Goal: Use online tool/utility: Utilize a website feature to perform a specific function

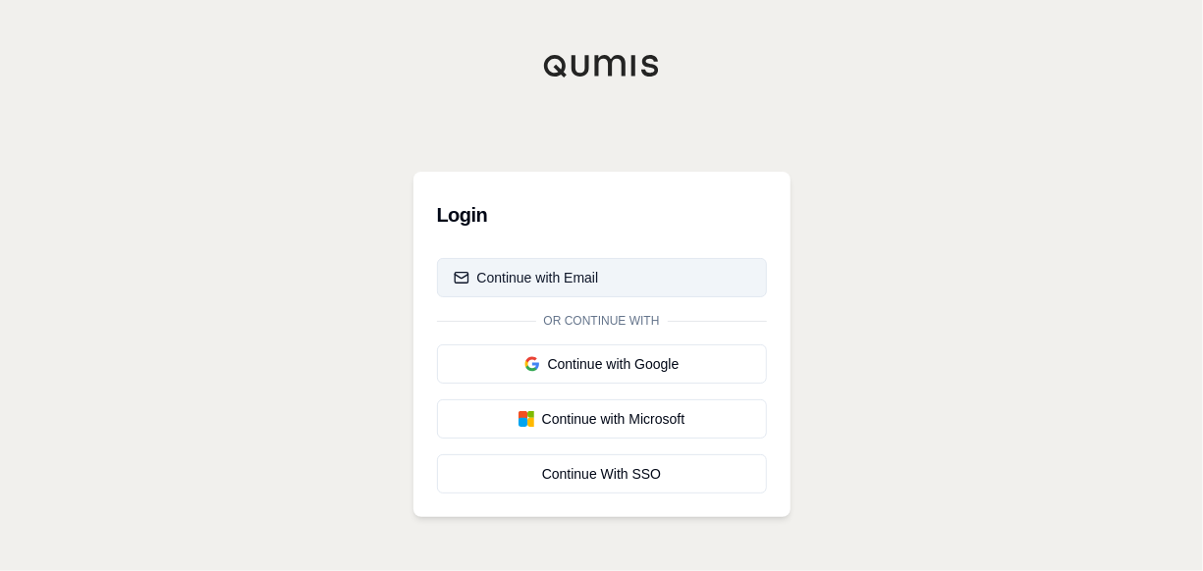
click at [582, 279] on div "Continue with Email" at bounding box center [526, 278] width 145 height 20
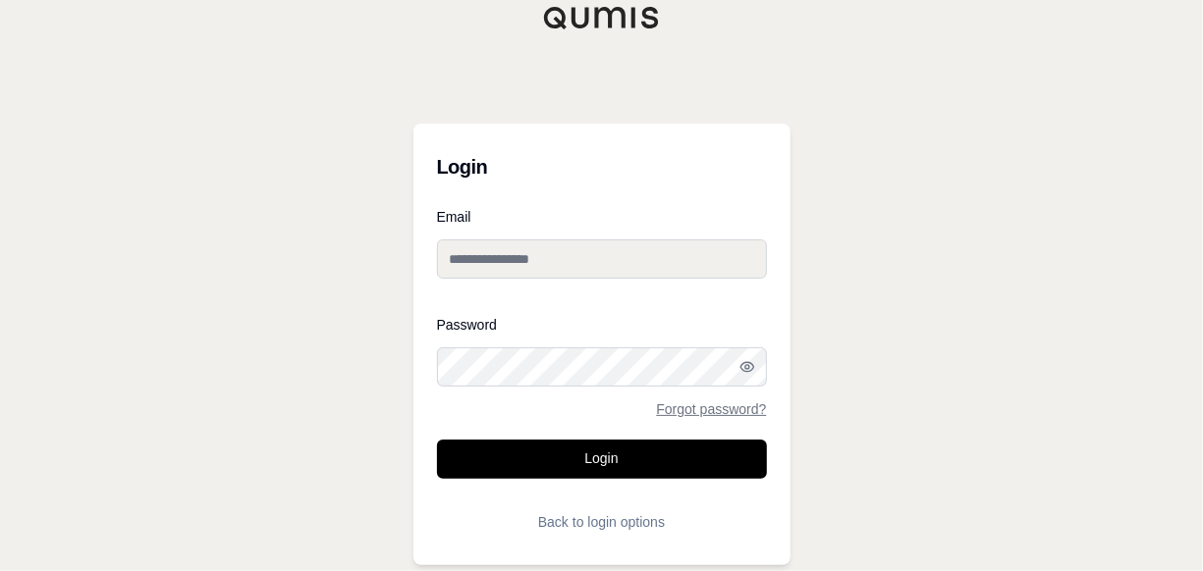
type input "**********"
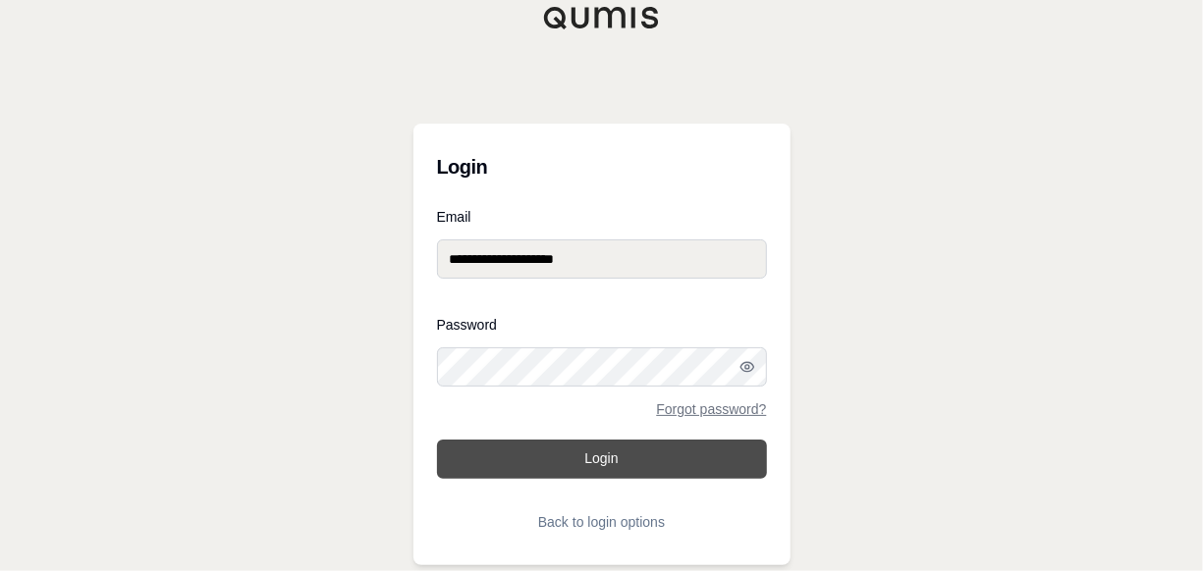
click at [594, 462] on button "Login" at bounding box center [602, 459] width 330 height 39
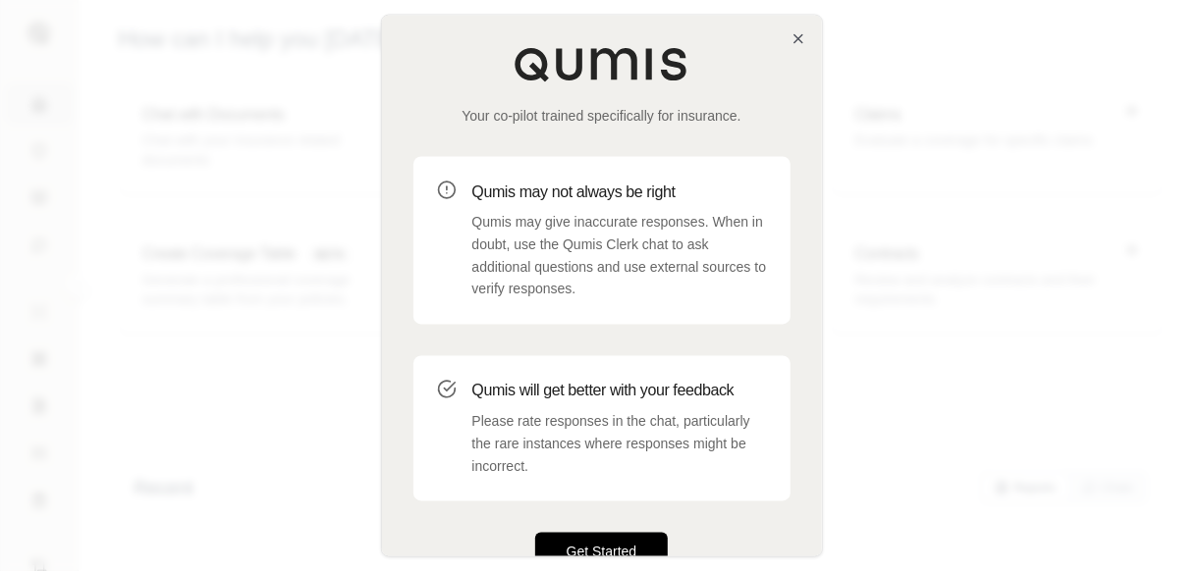
click at [574, 546] on button "Get Started" at bounding box center [602, 552] width 134 height 39
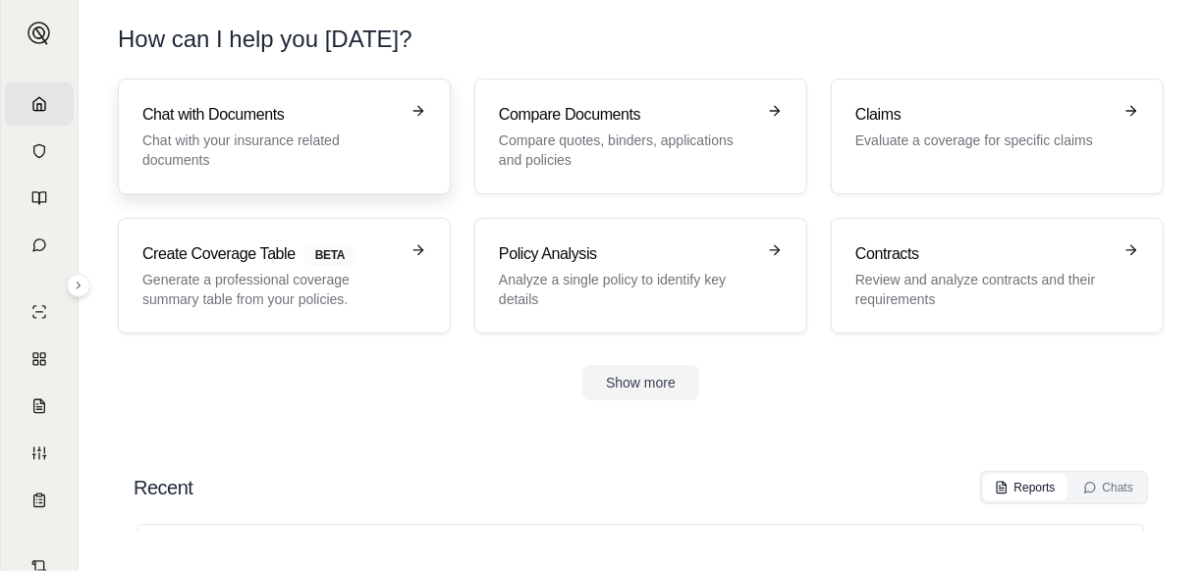
click at [274, 133] on p "Chat with your insurance related documents" at bounding box center [270, 150] width 256 height 39
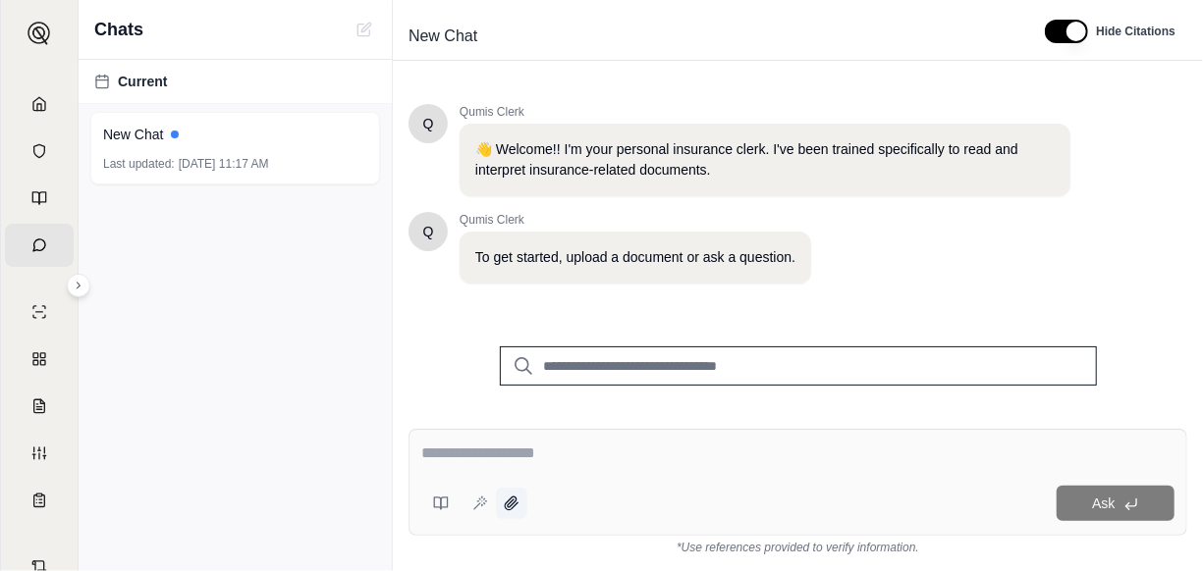
click at [514, 505] on icon at bounding box center [512, 504] width 16 height 16
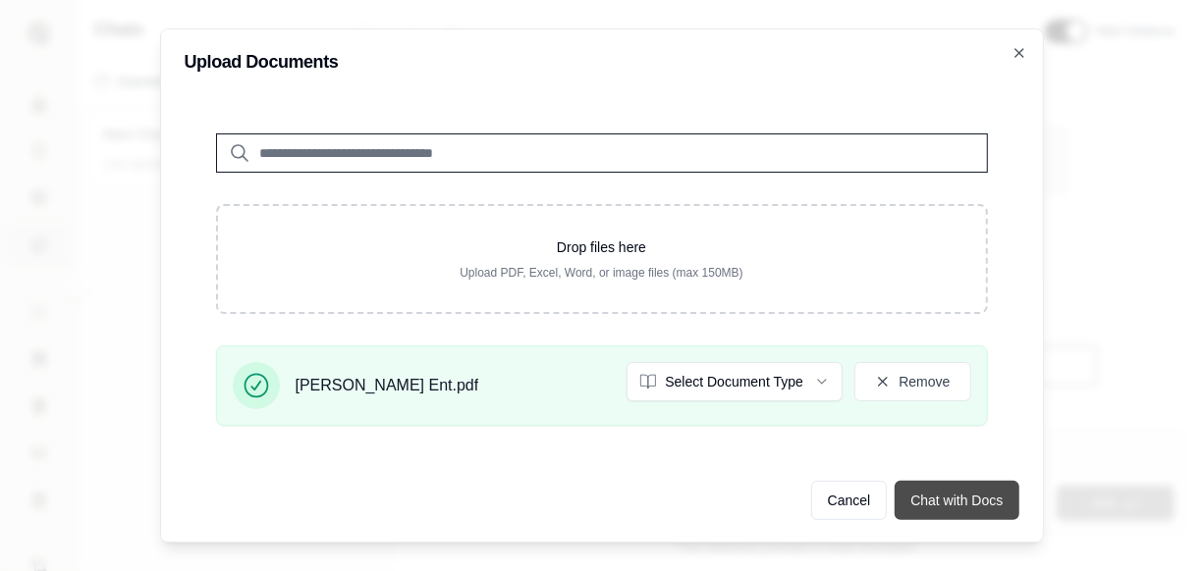
click at [941, 501] on button "Chat with Docs" at bounding box center [957, 500] width 124 height 39
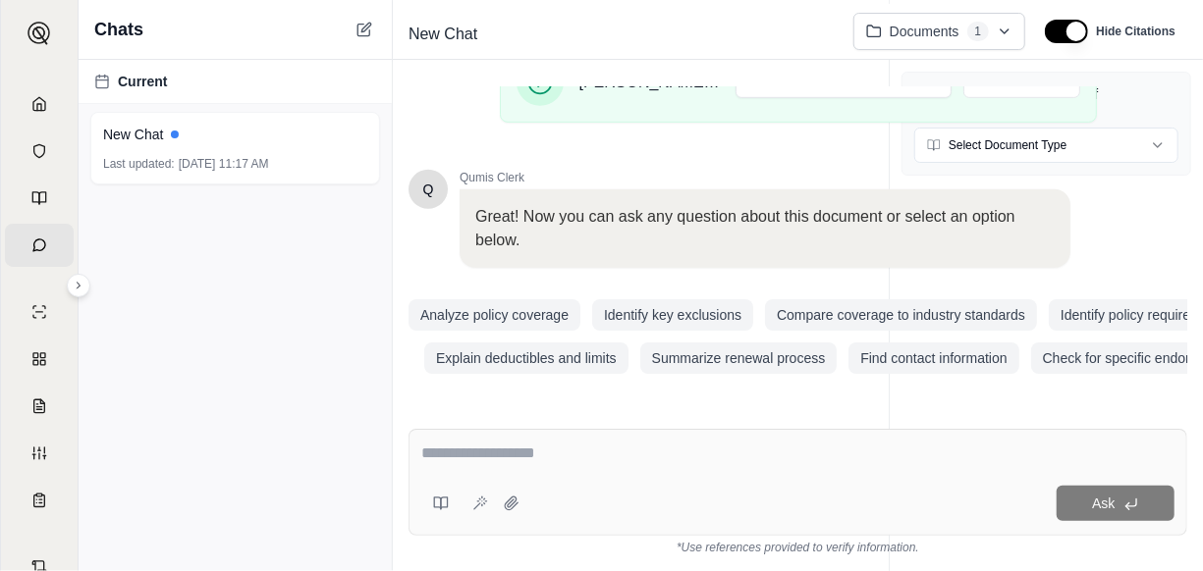
scroll to position [528, 0]
click at [462, 458] on textarea at bounding box center [798, 454] width 754 height 24
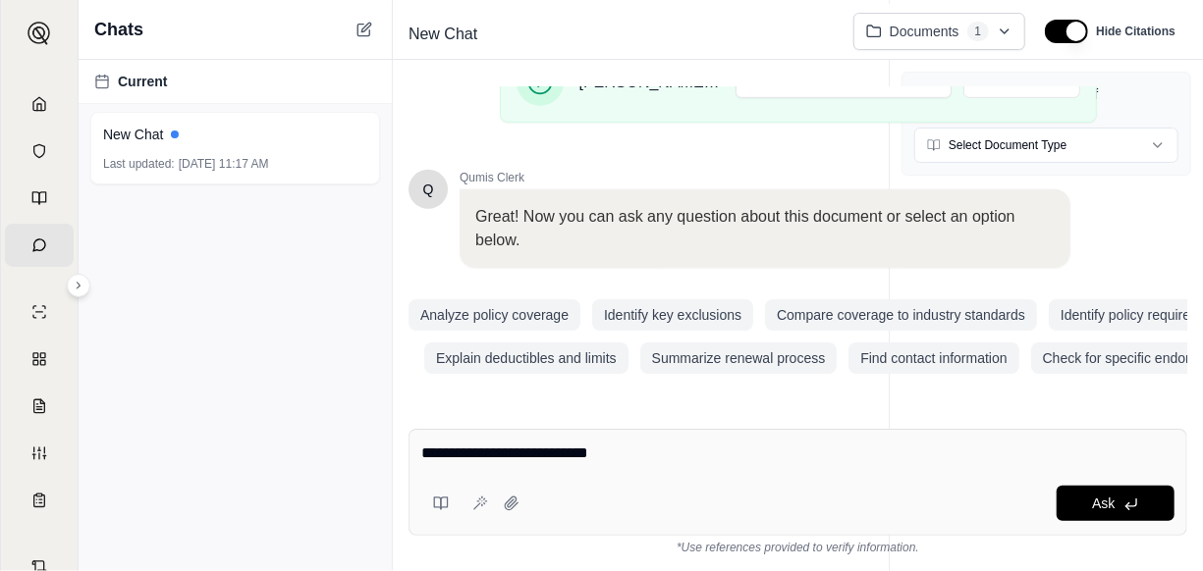
type textarea "**********"
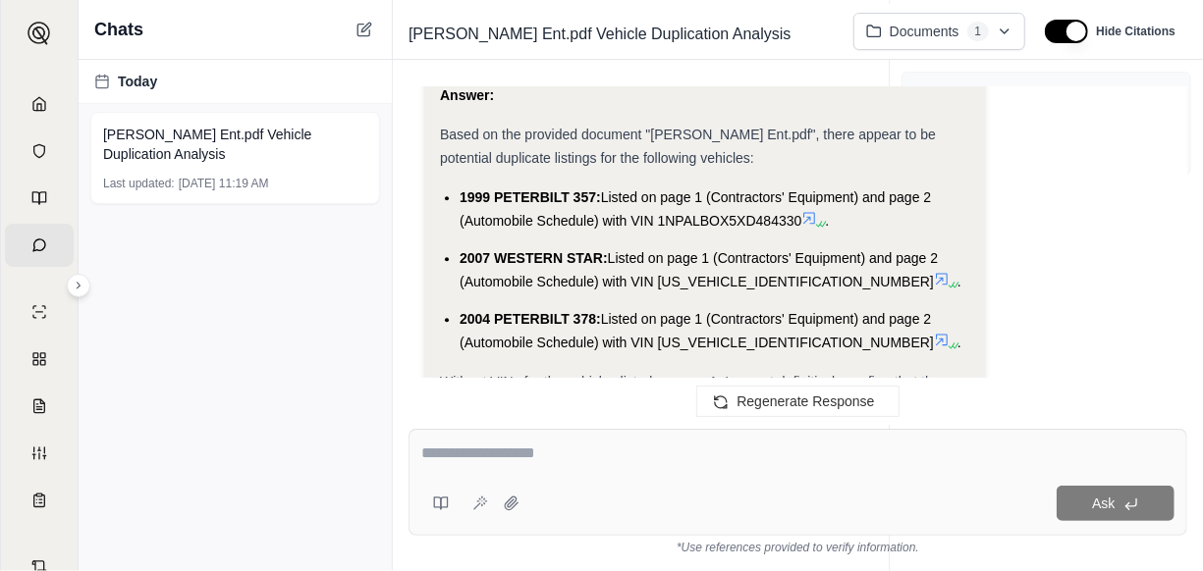
scroll to position [2138, 0]
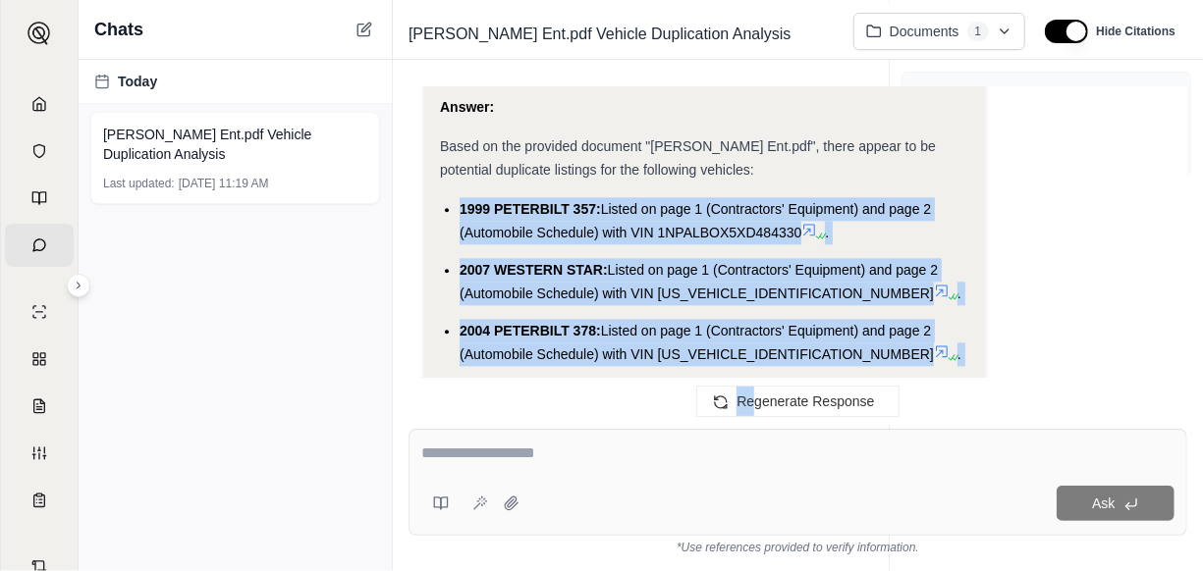
scroll to position [2174, 0]
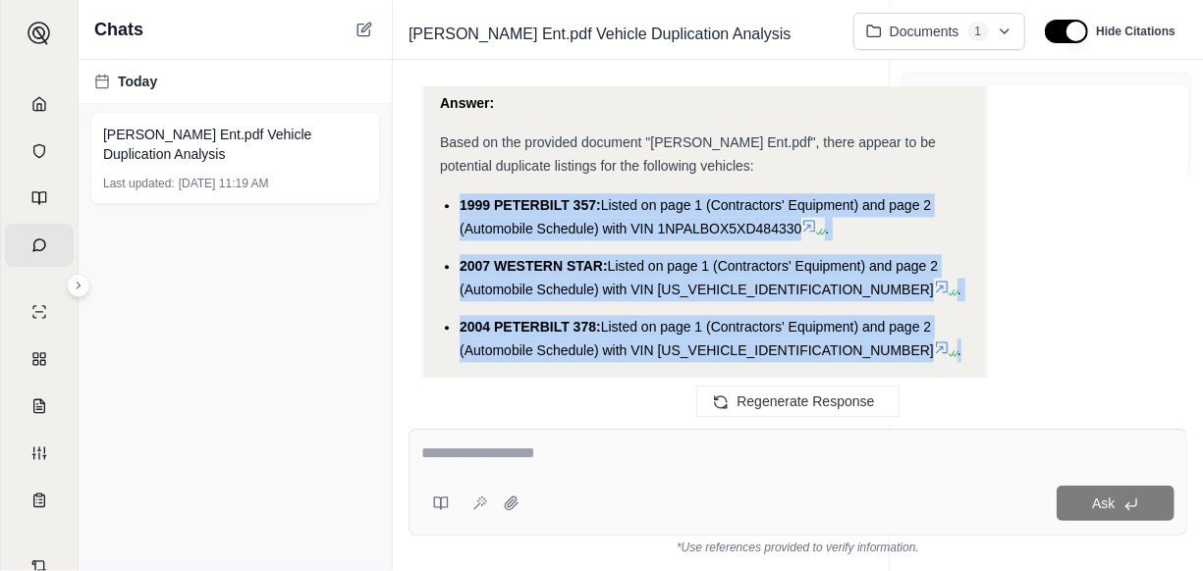
drag, startPoint x: 446, startPoint y: 190, endPoint x: 849, endPoint y: 306, distance: 420.1
click at [849, 306] on ul "1999 PETERBILT 357: Listed on page 1 (Contractors' Equipment) and page 2 (Autom…" at bounding box center [704, 277] width 529 height 169
copy ul "1999 PETERBILT 357: Listed on page 1 (Contractors' Equipment) and page 2 (Autom…"
click at [488, 460] on textarea at bounding box center [797, 454] width 753 height 24
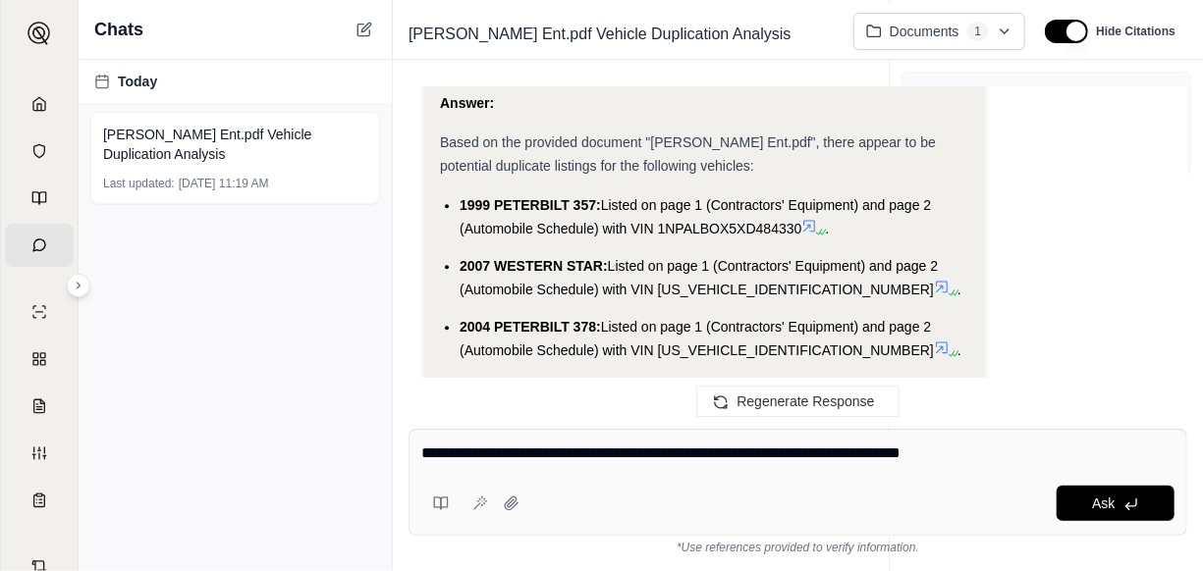
type textarea "**********"
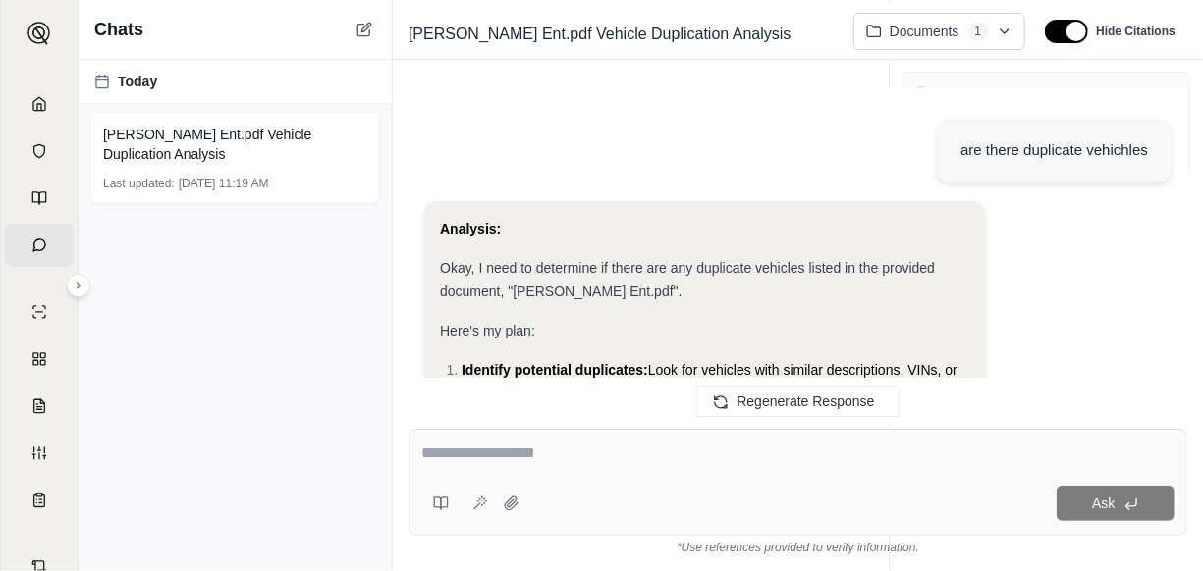
scroll to position [4570, 0]
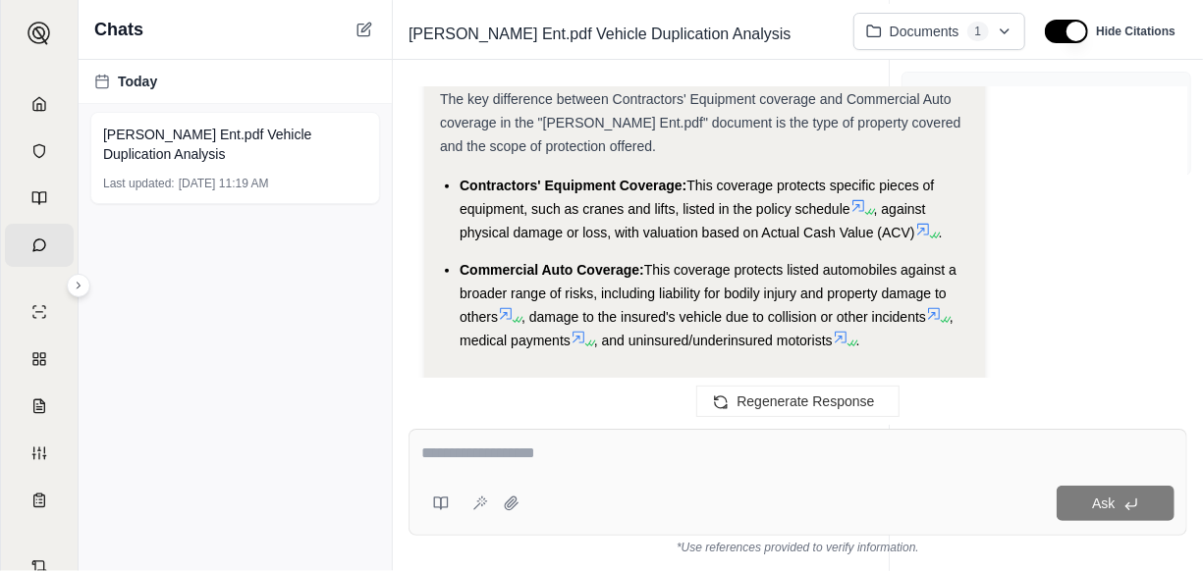
drag, startPoint x: 838, startPoint y: 269, endPoint x: 435, endPoint y: 143, distance: 421.8
click at [928, 384] on div "Copy CLICK TO RATE" at bounding box center [704, 403] width 529 height 39
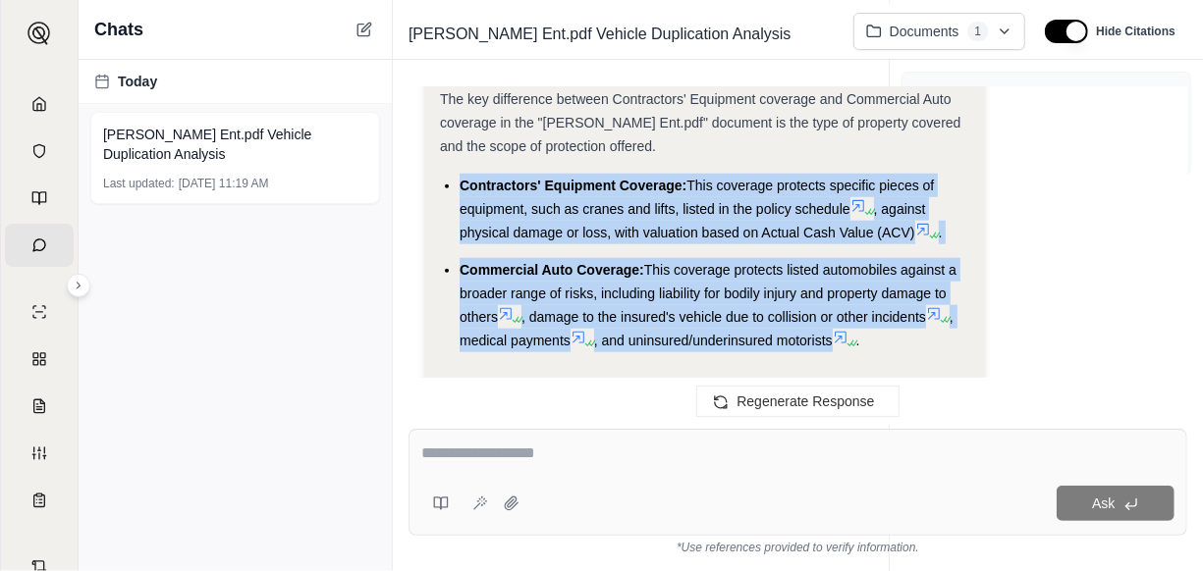
drag, startPoint x: 447, startPoint y: 110, endPoint x: 859, endPoint y: 279, distance: 445.7
click at [859, 279] on ul "Contractors' Equipment Coverage: This coverage protects specific pieces of equi…" at bounding box center [704, 263] width 529 height 179
drag, startPoint x: 859, startPoint y: 279, endPoint x: 763, endPoint y: 206, distance: 120.6
copy ul "Contractors' Equipment Coverage: This coverage protects specific pieces of equi…"
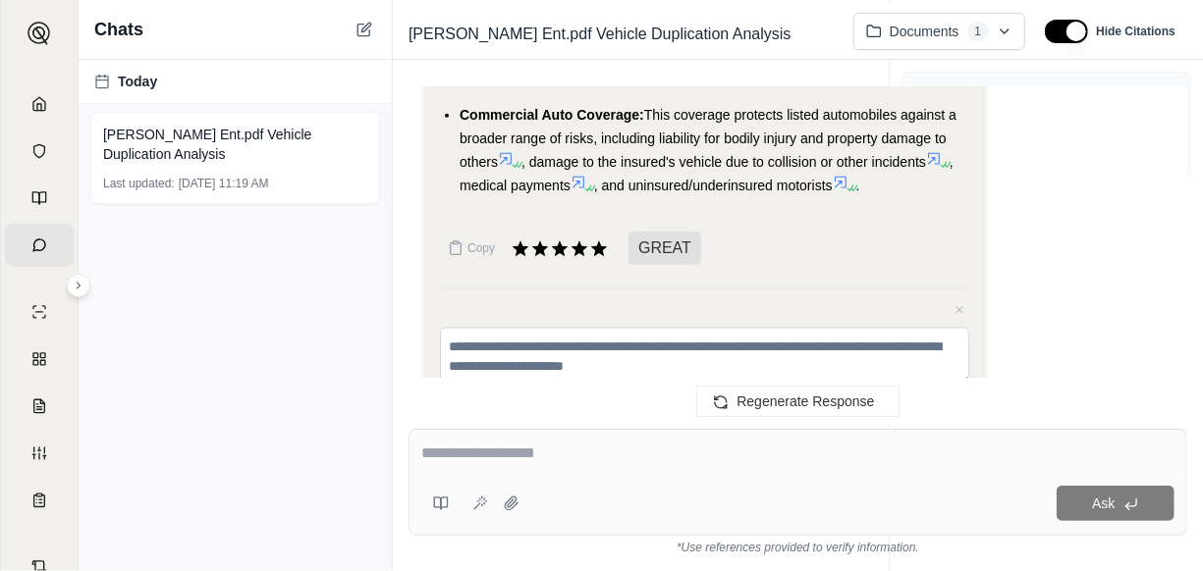
click at [594, 395] on div "Cancel Submit" at bounding box center [704, 412] width 529 height 35
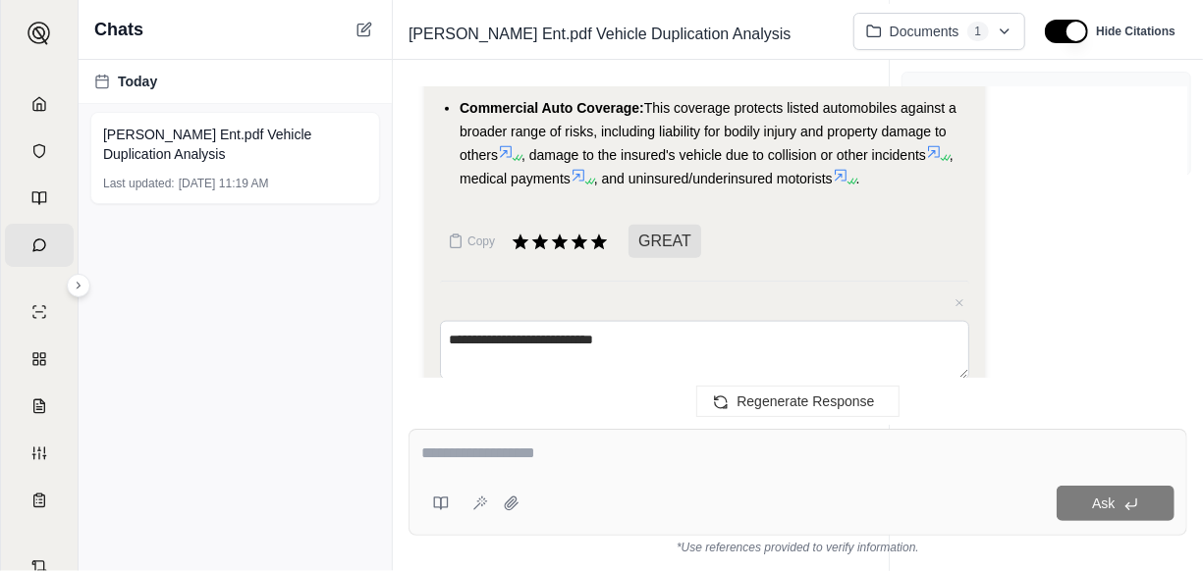
type textarea "**********"
click at [937, 396] on button "Submit" at bounding box center [943, 409] width 52 height 27
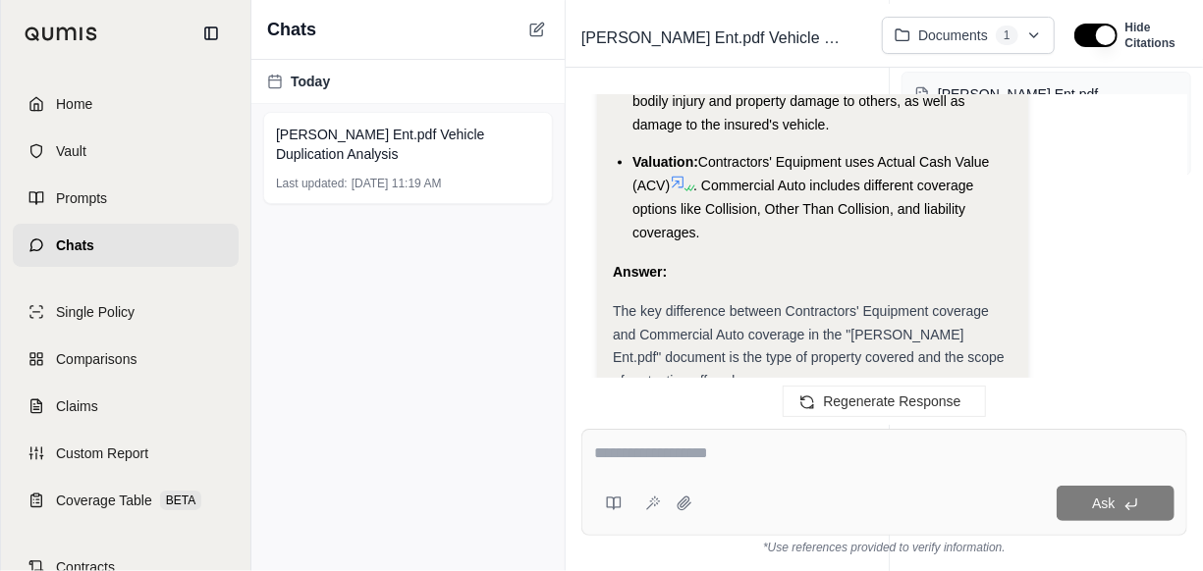
scroll to position [5332, 0]
